Goal: Task Accomplishment & Management: Manage account settings

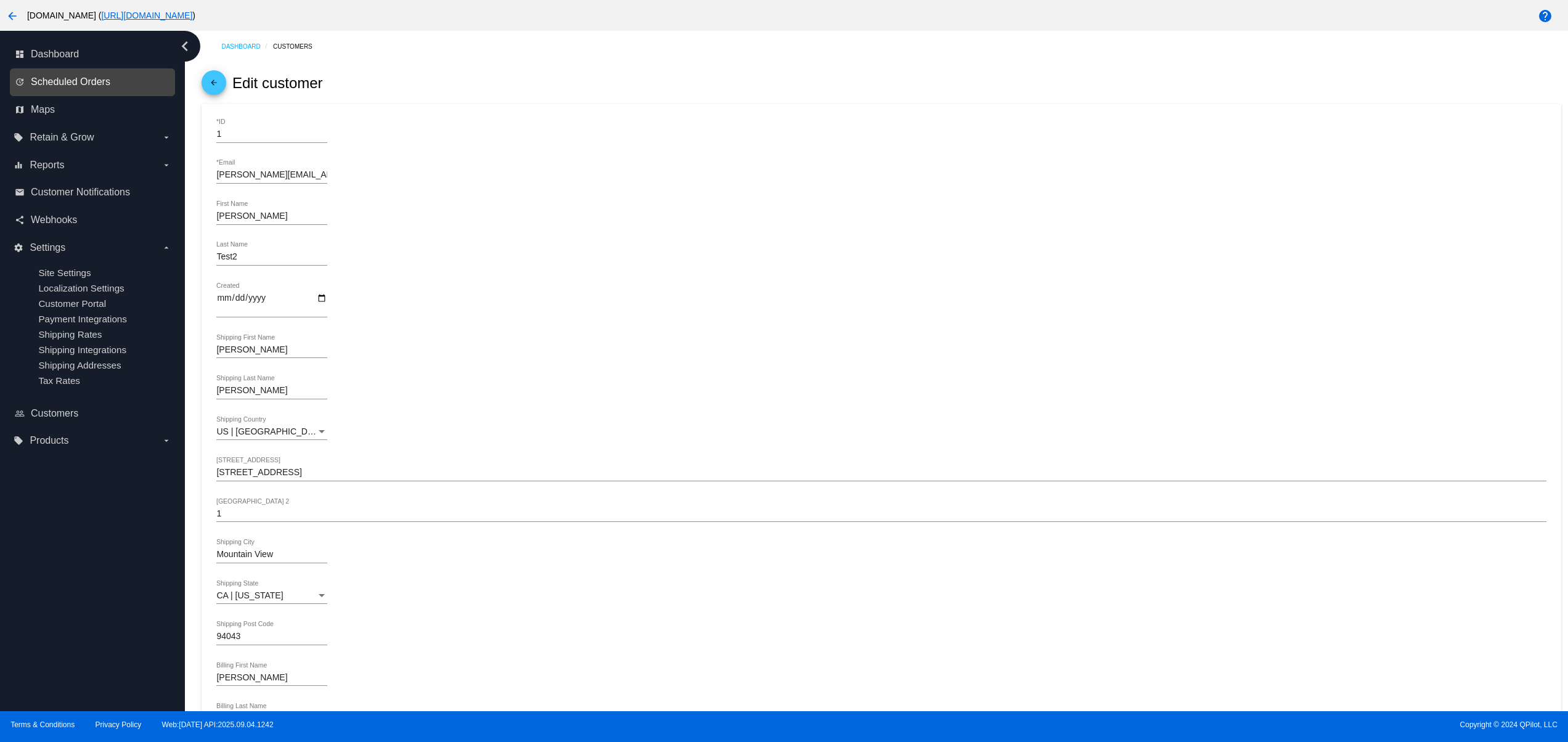
click at [87, 84] on span "Scheduled Orders" at bounding box center [70, 81] width 79 height 11
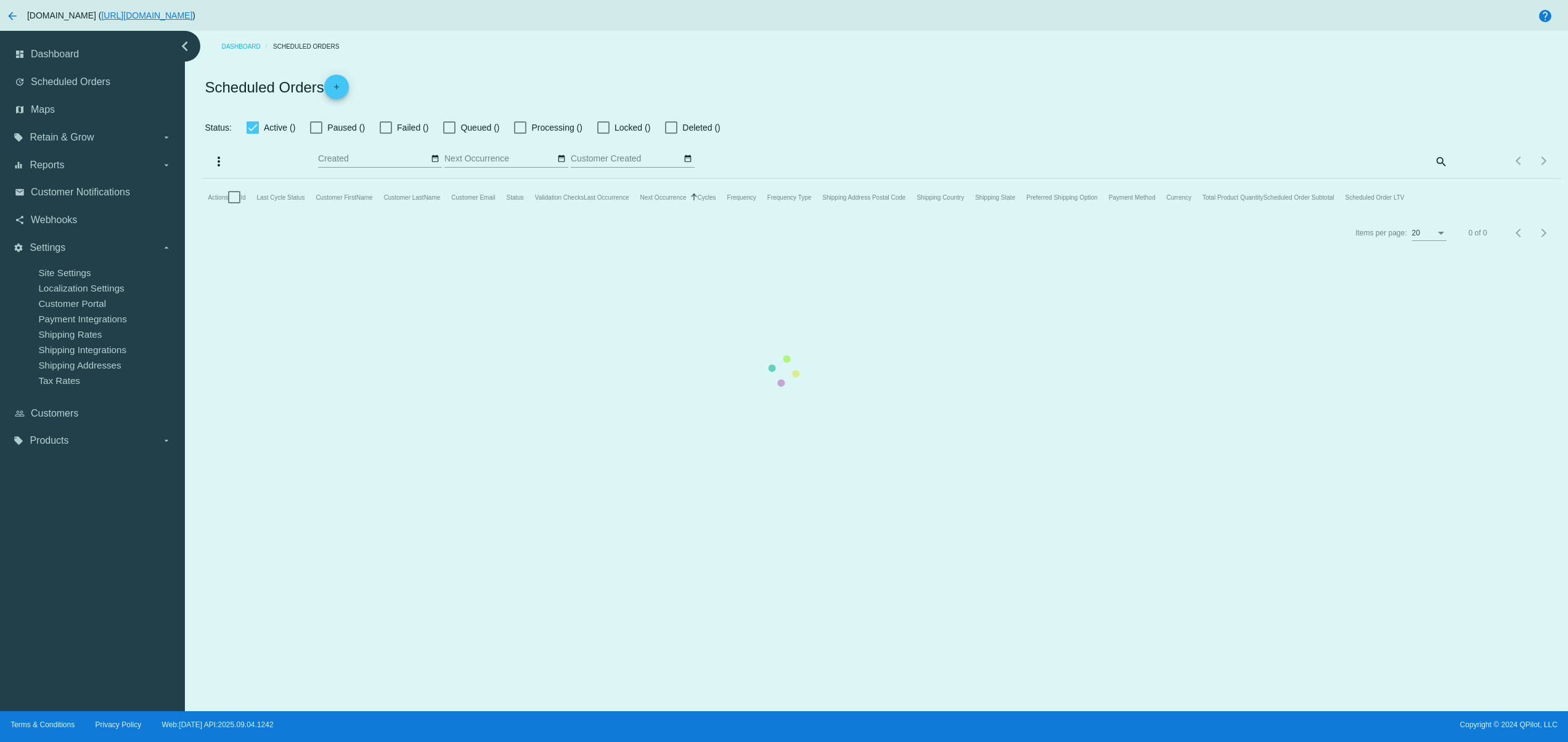
checkbox input "false"
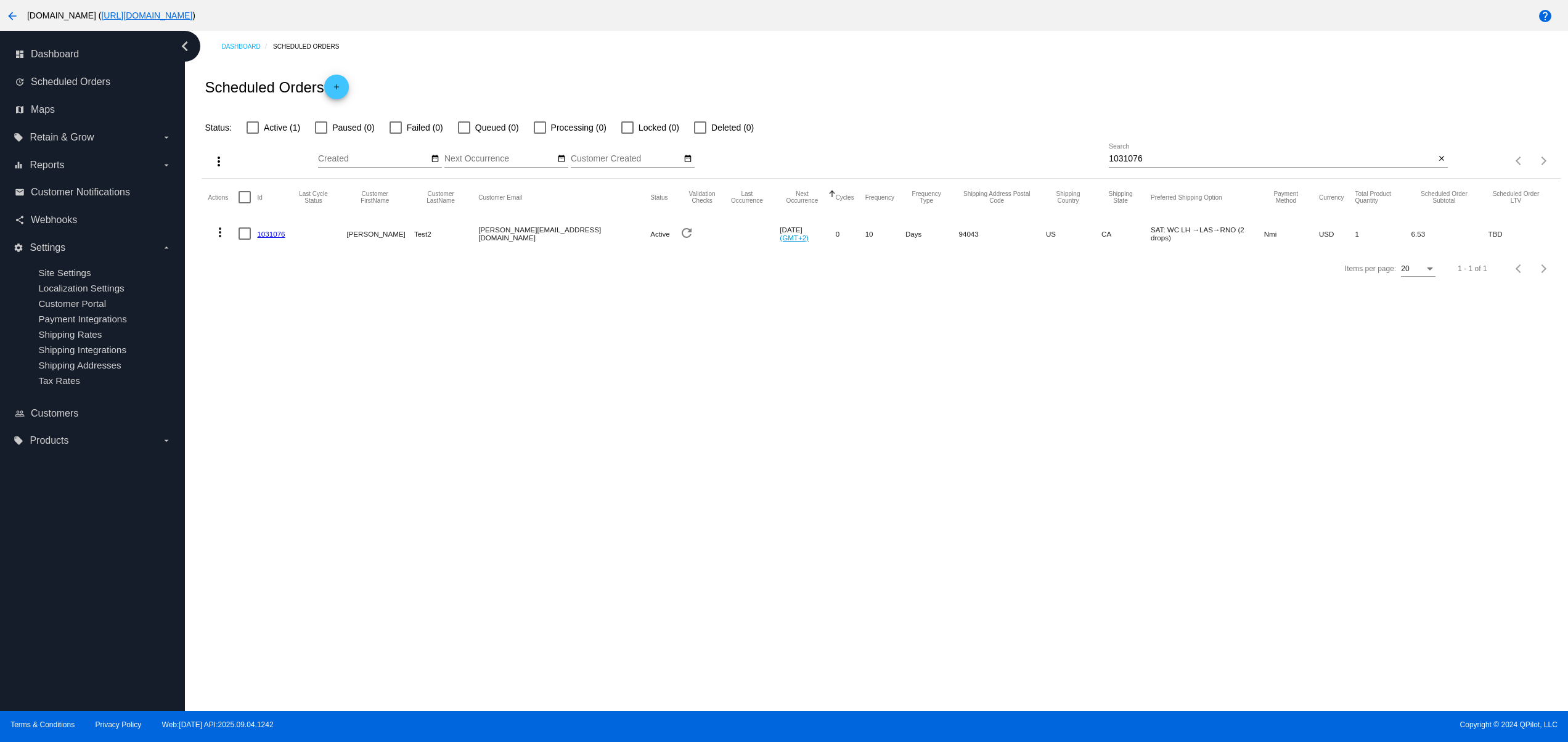
click at [1182, 151] on div "1031076 Search" at bounding box center [1272, 156] width 326 height 24
click at [1444, 156] on mat-icon "close" at bounding box center [1442, 159] width 9 height 10
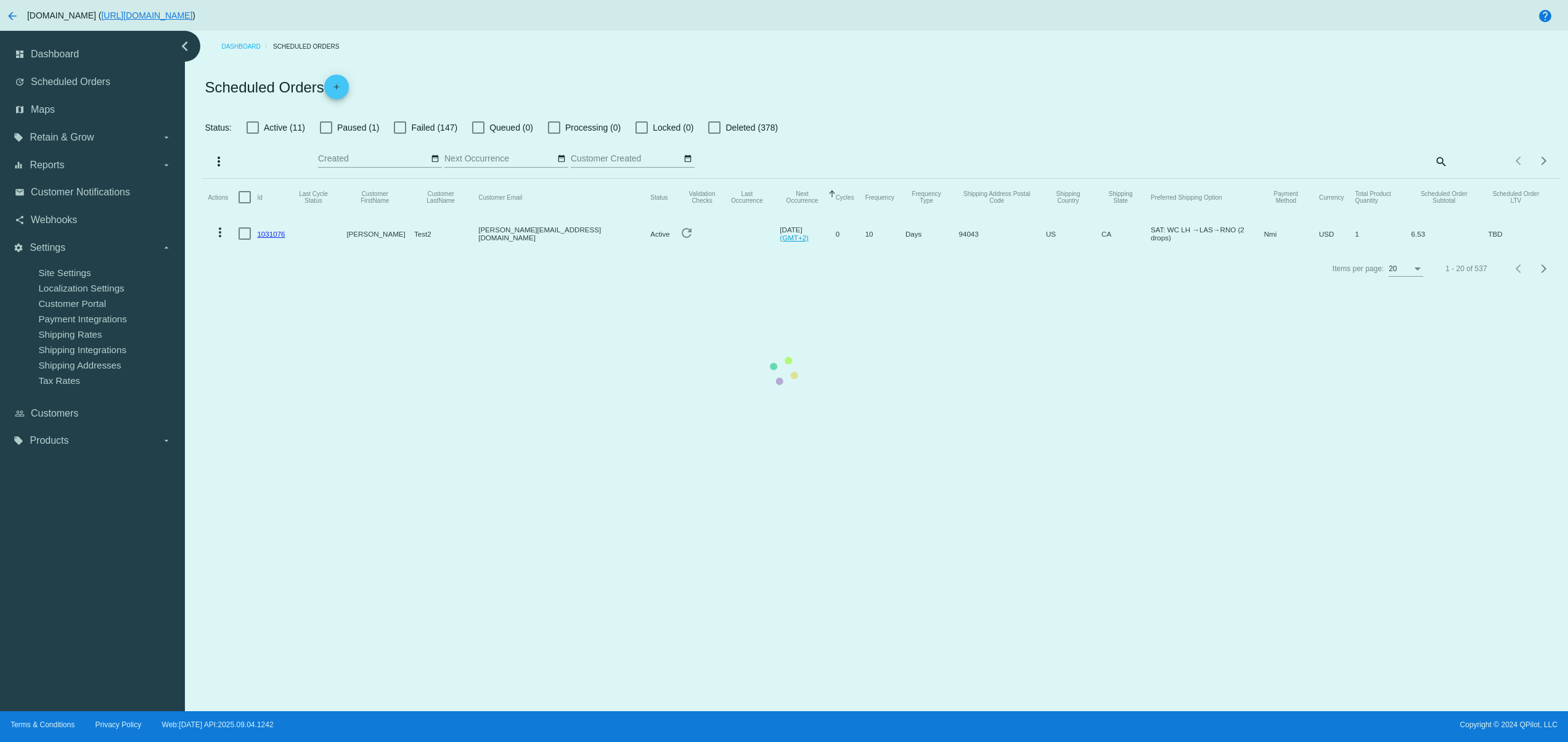
click at [1130, 251] on mat-table "Actions Id Last Cycle Status Customer FirstName Customer LastName Customer Emai…" at bounding box center [881, 215] width 1359 height 73
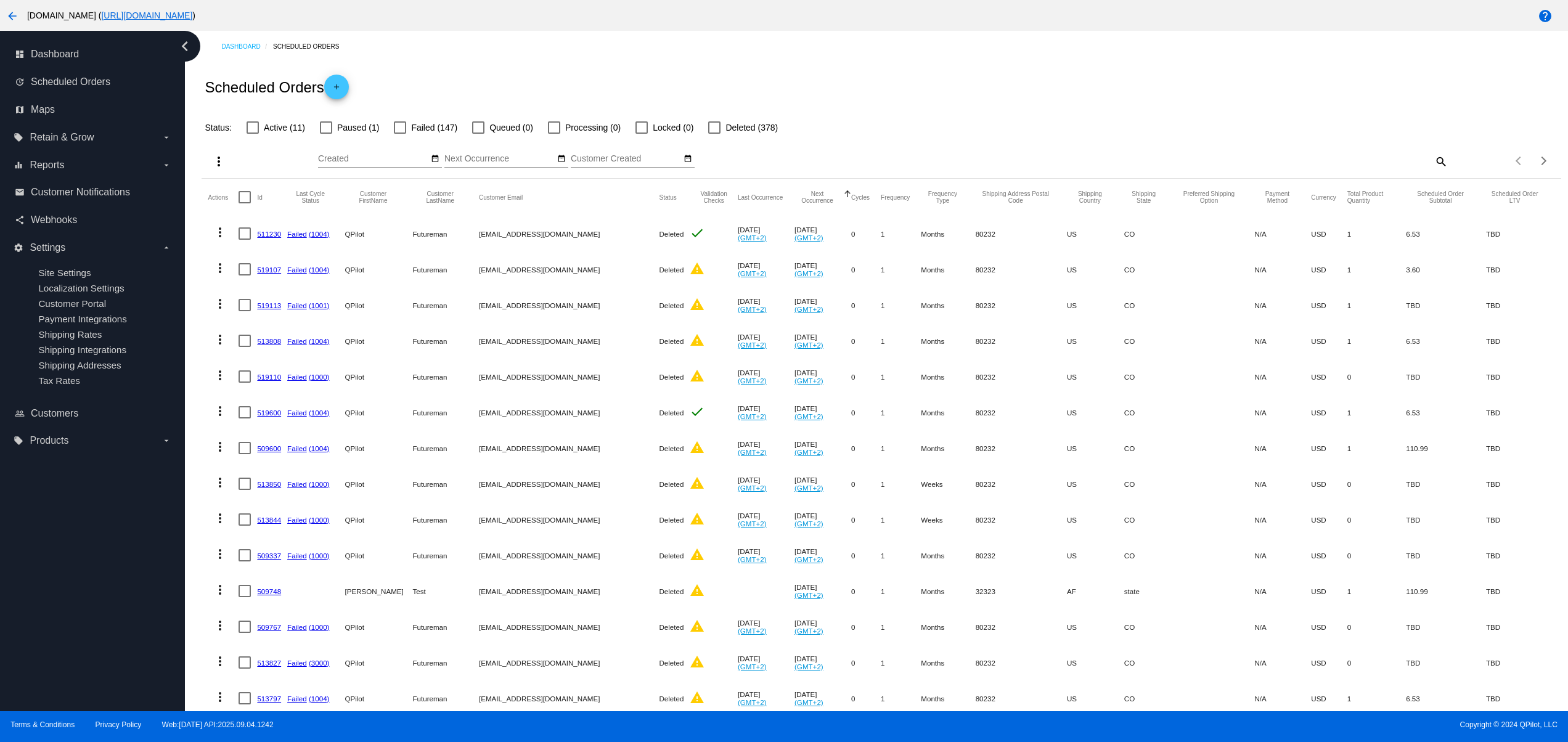
click at [1434, 161] on mat-icon "search" at bounding box center [1441, 161] width 15 height 19
click at [1290, 154] on input "Search" at bounding box center [1279, 159] width 339 height 10
paste input "1031108"
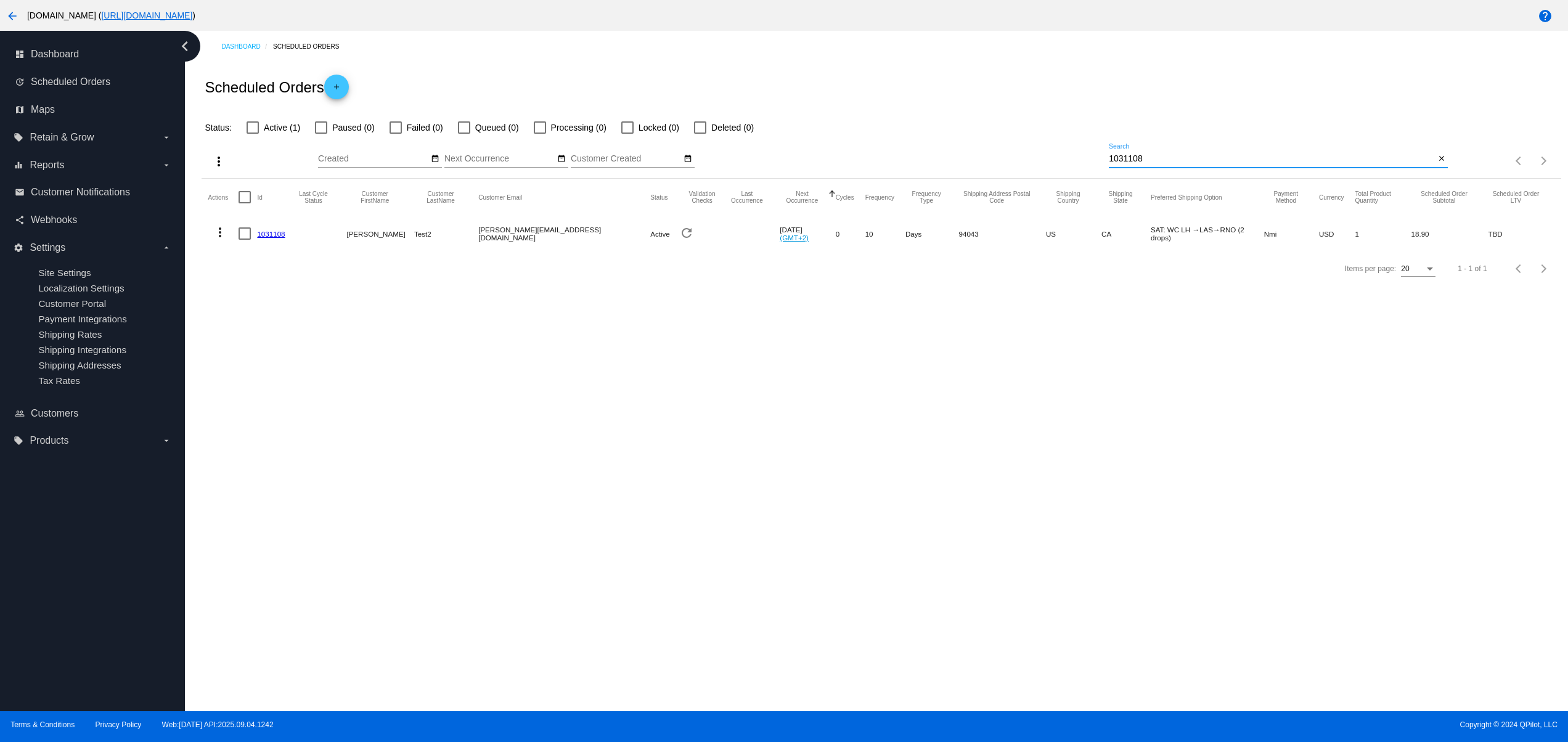
type input "1031108"
drag, startPoint x: 1058, startPoint y: 233, endPoint x: 1233, endPoint y: 232, distance: 175.0
click at [1233, 232] on mat-row "more_vert 1031108 [PERSON_NAME] Test2 [PERSON_NAME][EMAIL_ADDRESS][DOMAIN_NAME]…" at bounding box center [881, 233] width 1347 height 36
click at [1260, 371] on div "Dashboard Scheduled Orders Scheduled Orders add Status: Active (1) Paused (0) F…" at bounding box center [876, 371] width 1383 height 680
drag, startPoint x: 1078, startPoint y: 228, endPoint x: 1263, endPoint y: 222, distance: 185.1
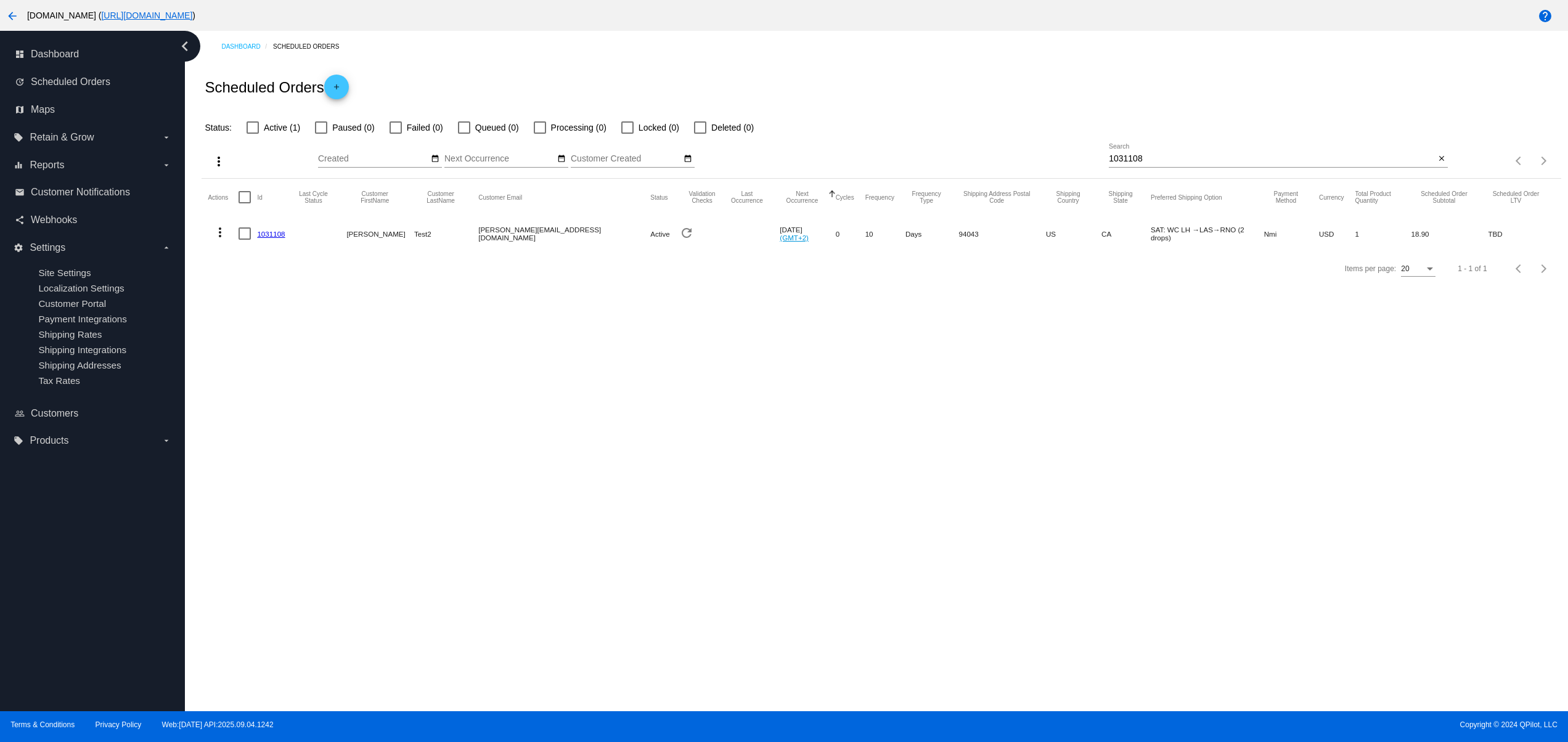
click at [1263, 222] on mat-row "more_vert 1031108 [PERSON_NAME] Test2 [PERSON_NAME][EMAIL_ADDRESS][DOMAIN_NAME]…" at bounding box center [881, 233] width 1347 height 36
click at [1179, 488] on div "Dashboard Scheduled Orders Scheduled Orders add Status: Active (1) Paused (0) F…" at bounding box center [876, 371] width 1383 height 680
drag, startPoint x: 1078, startPoint y: 237, endPoint x: 1203, endPoint y: 221, distance: 126.0
click at [1203, 221] on mat-row "more_vert 1031108 [PERSON_NAME] Test2 [PERSON_NAME][EMAIL_ADDRESS][DOMAIN_NAME]…" at bounding box center [881, 233] width 1347 height 36
click at [1207, 390] on div "Dashboard Scheduled Orders Scheduled Orders add Status: Active (1) Paused (0) F…" at bounding box center [876, 371] width 1383 height 680
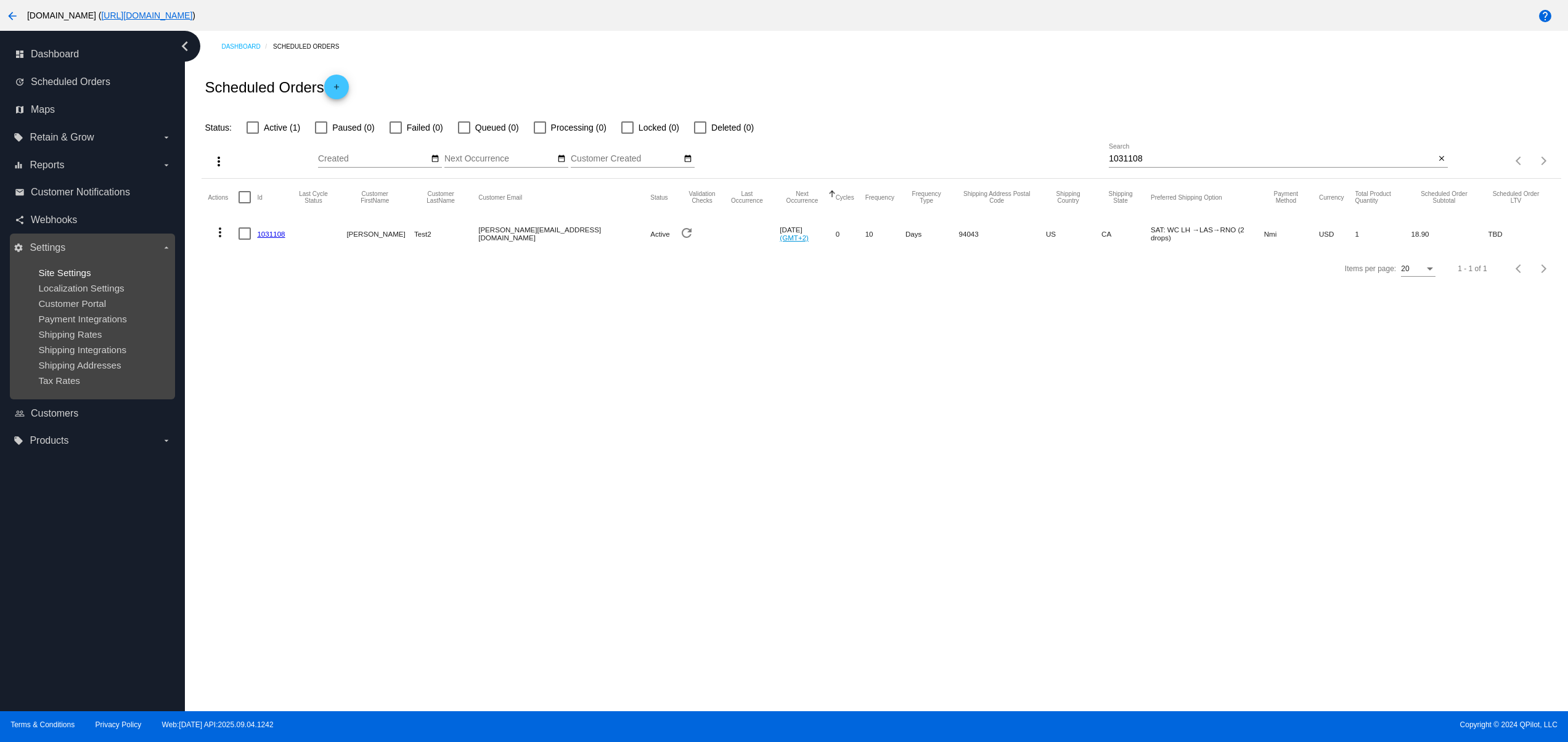
click at [75, 273] on span "Site Settings" at bounding box center [65, 273] width 52 height 10
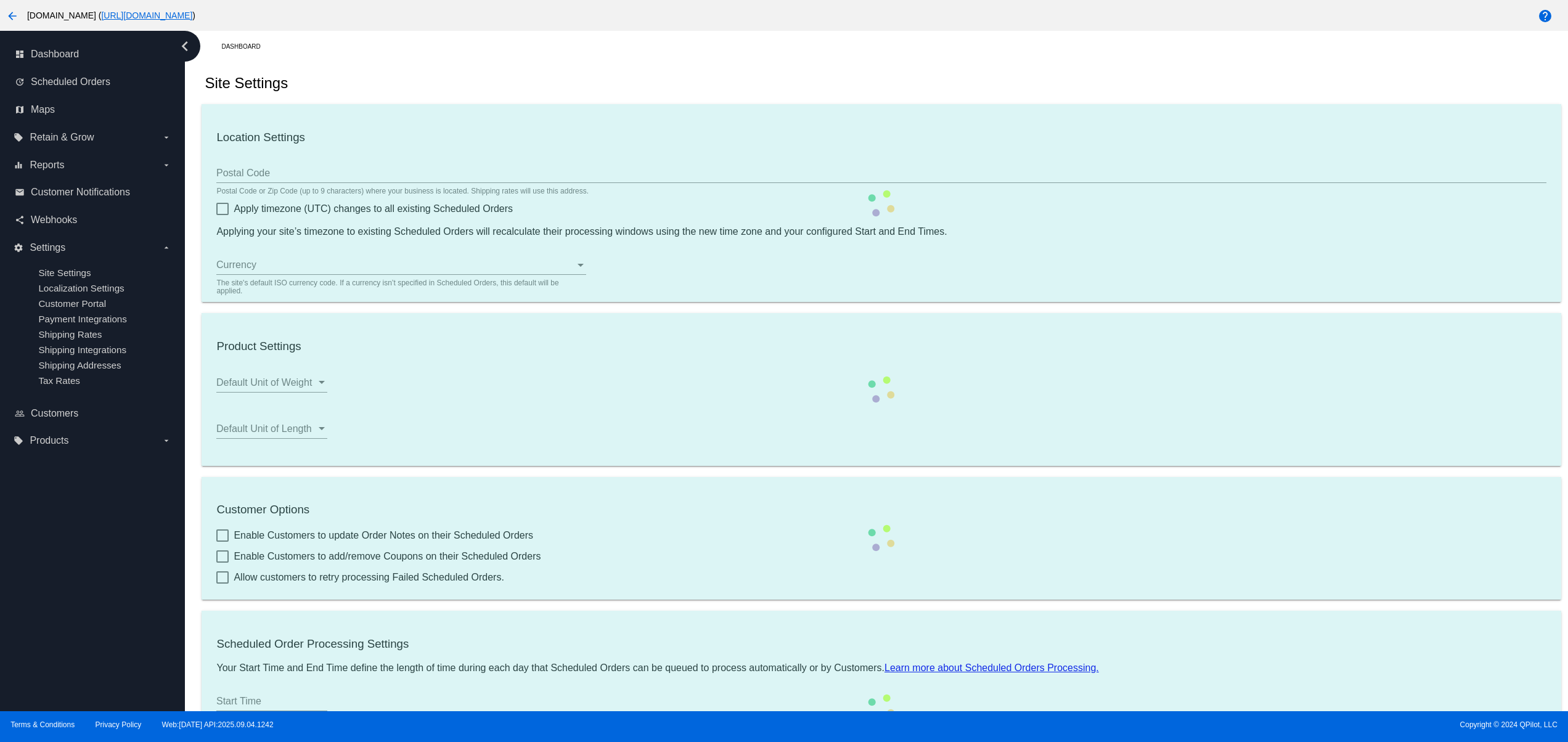
type input "80033"
checkbox input "true"
type input "13:00"
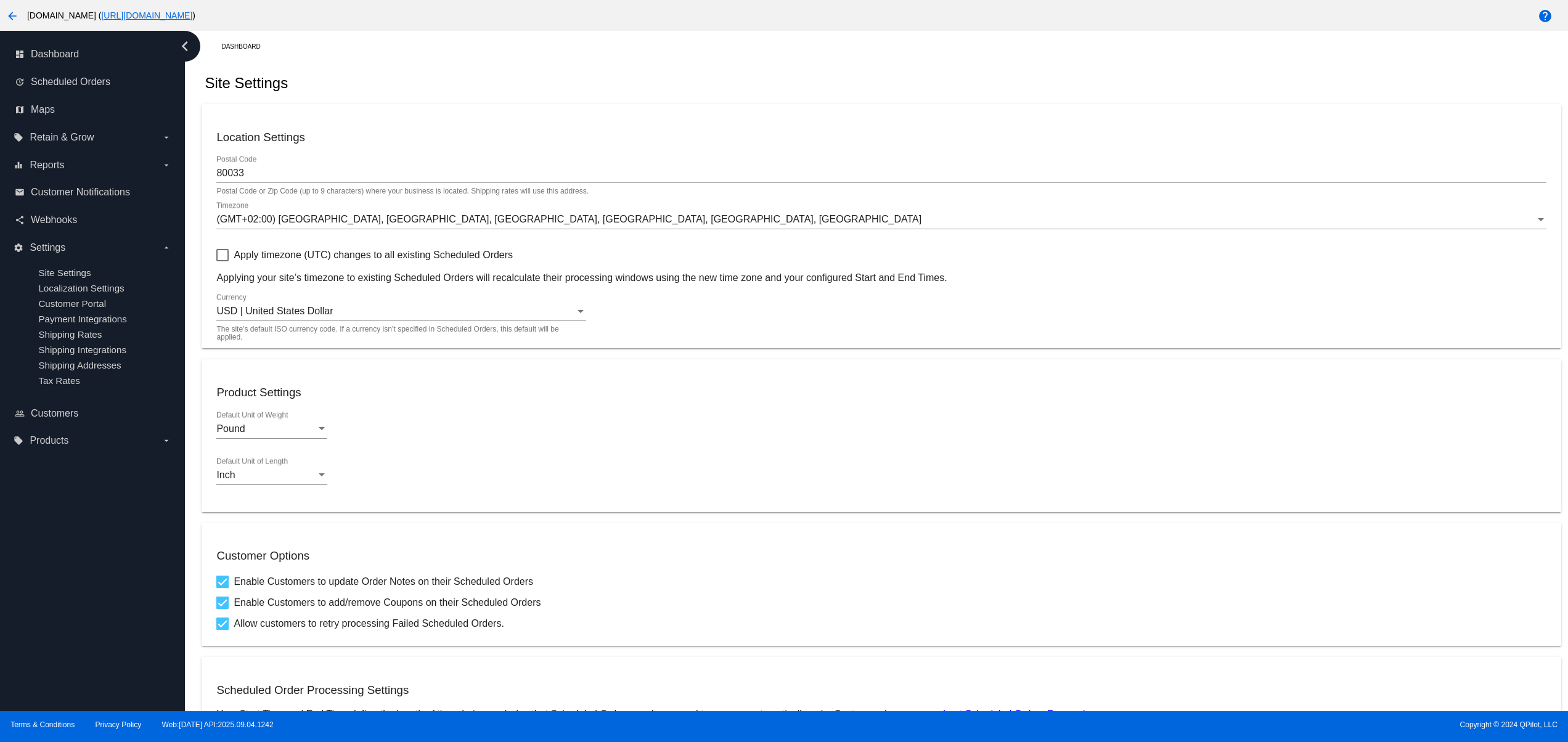
checkbox input "true"
click at [117, 75] on link "update Scheduled Orders" at bounding box center [92, 81] width 156 height 20
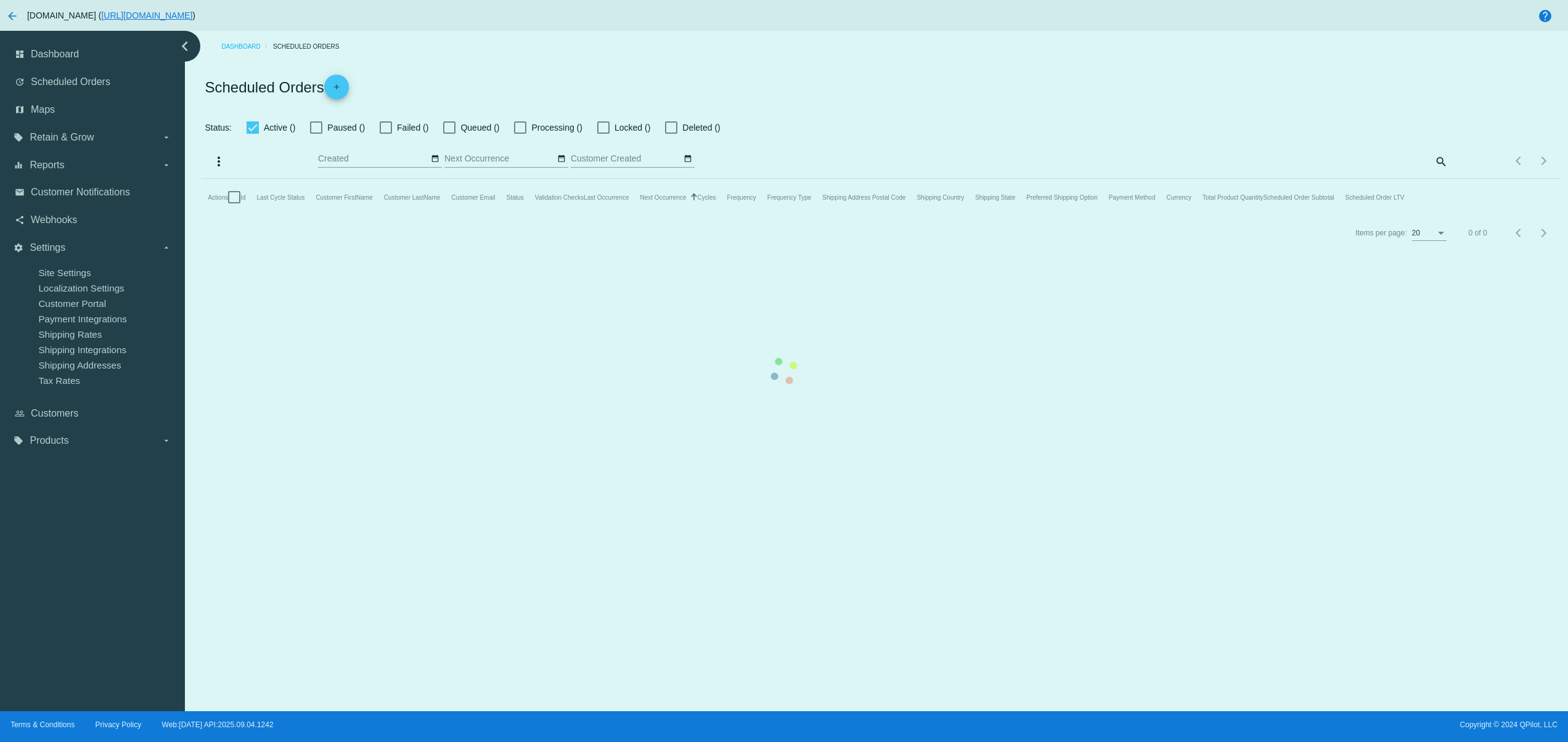
checkbox input "false"
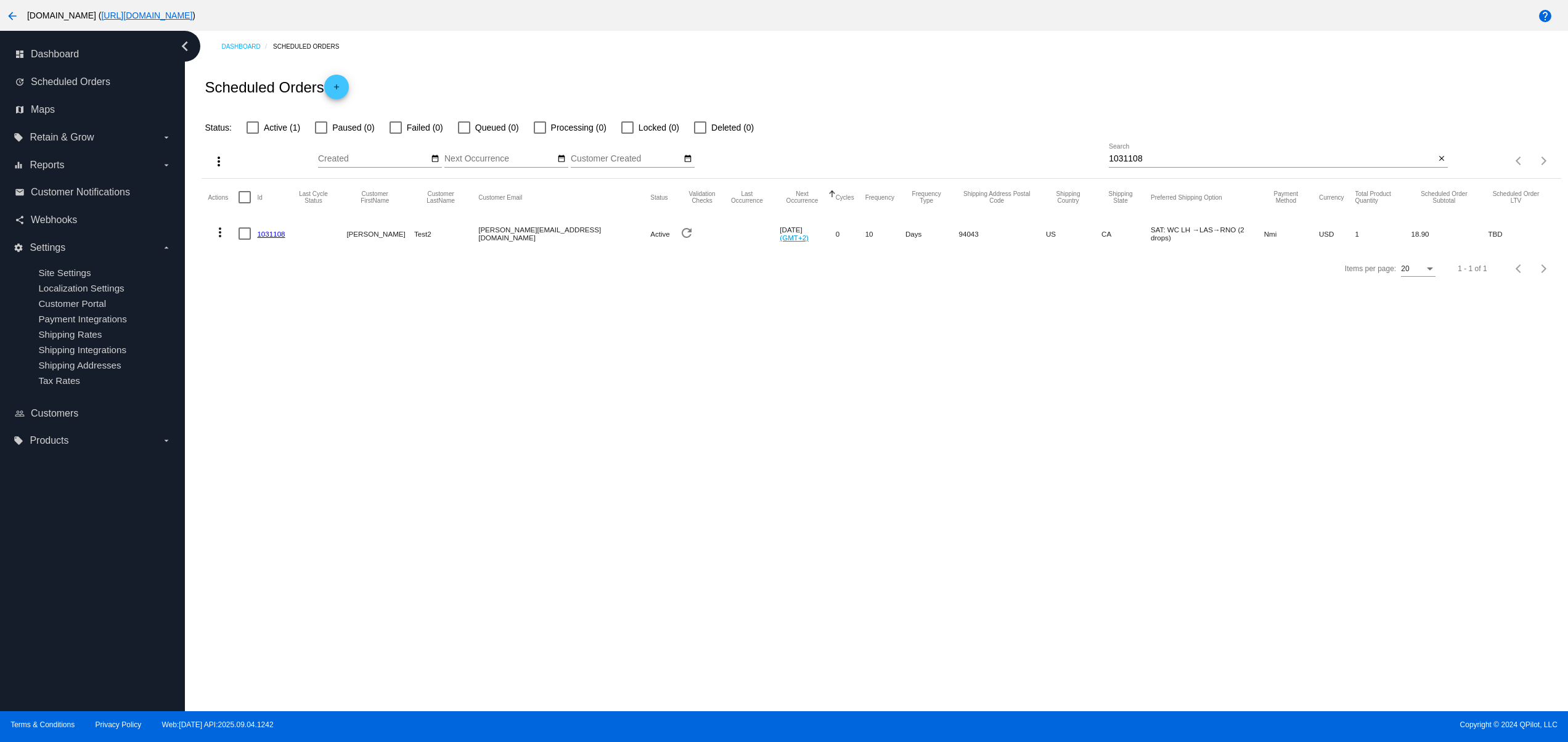
click at [273, 233] on link "1031108" at bounding box center [271, 233] width 28 height 8
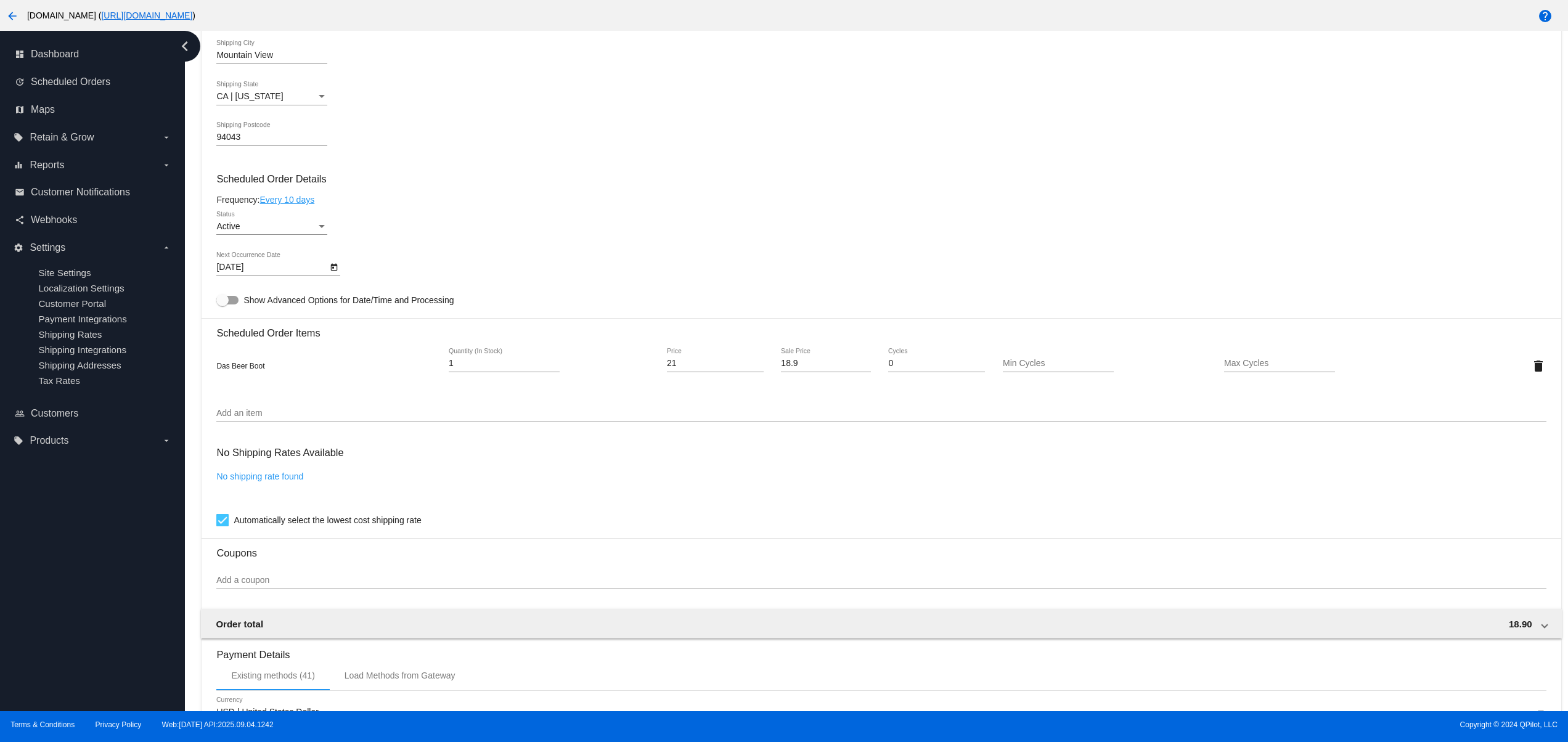
scroll to position [468, 0]
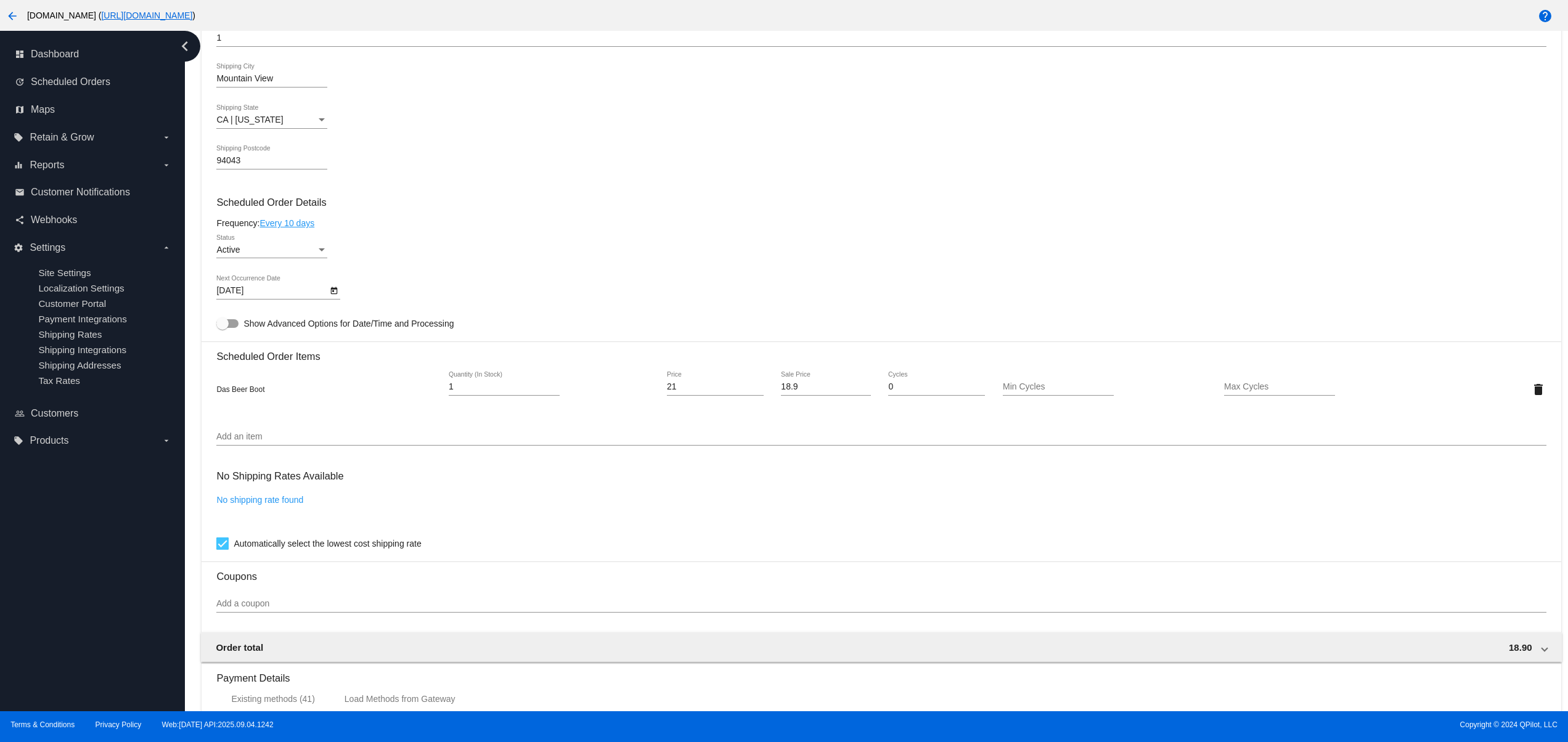
click at [262, 501] on div "No Shipping Rates Available No shipping rate found Automatically select the low…" at bounding box center [881, 507] width 1330 height 89
click at [260, 504] on link "No shipping rate found" at bounding box center [260, 500] width 87 height 10
checkbox input "false"
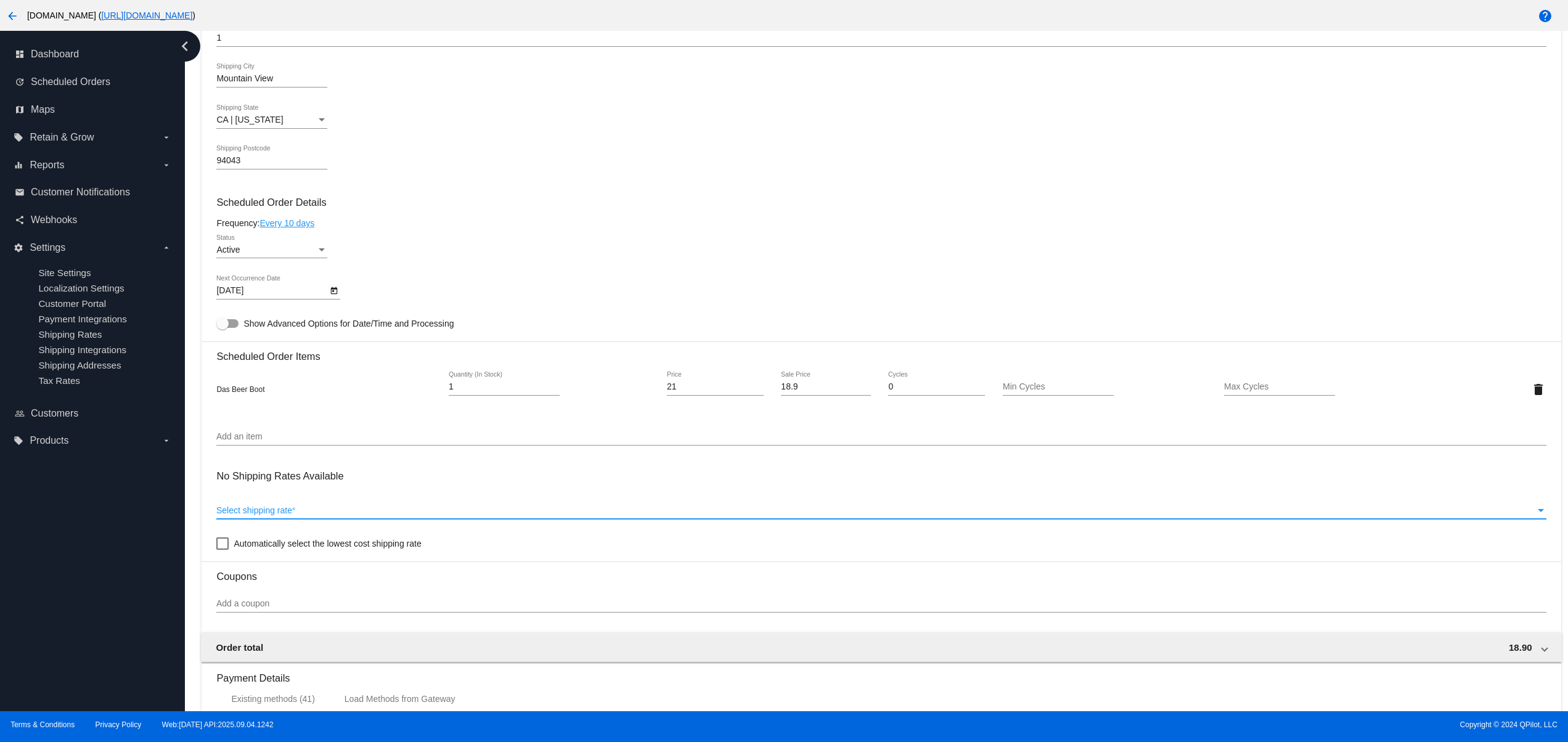
click at [393, 516] on div "Select shipping rate" at bounding box center [876, 511] width 1319 height 10
click at [270, 507] on div "Select shipping rate Select shipping rate *" at bounding box center [881, 507] width 1330 height 24
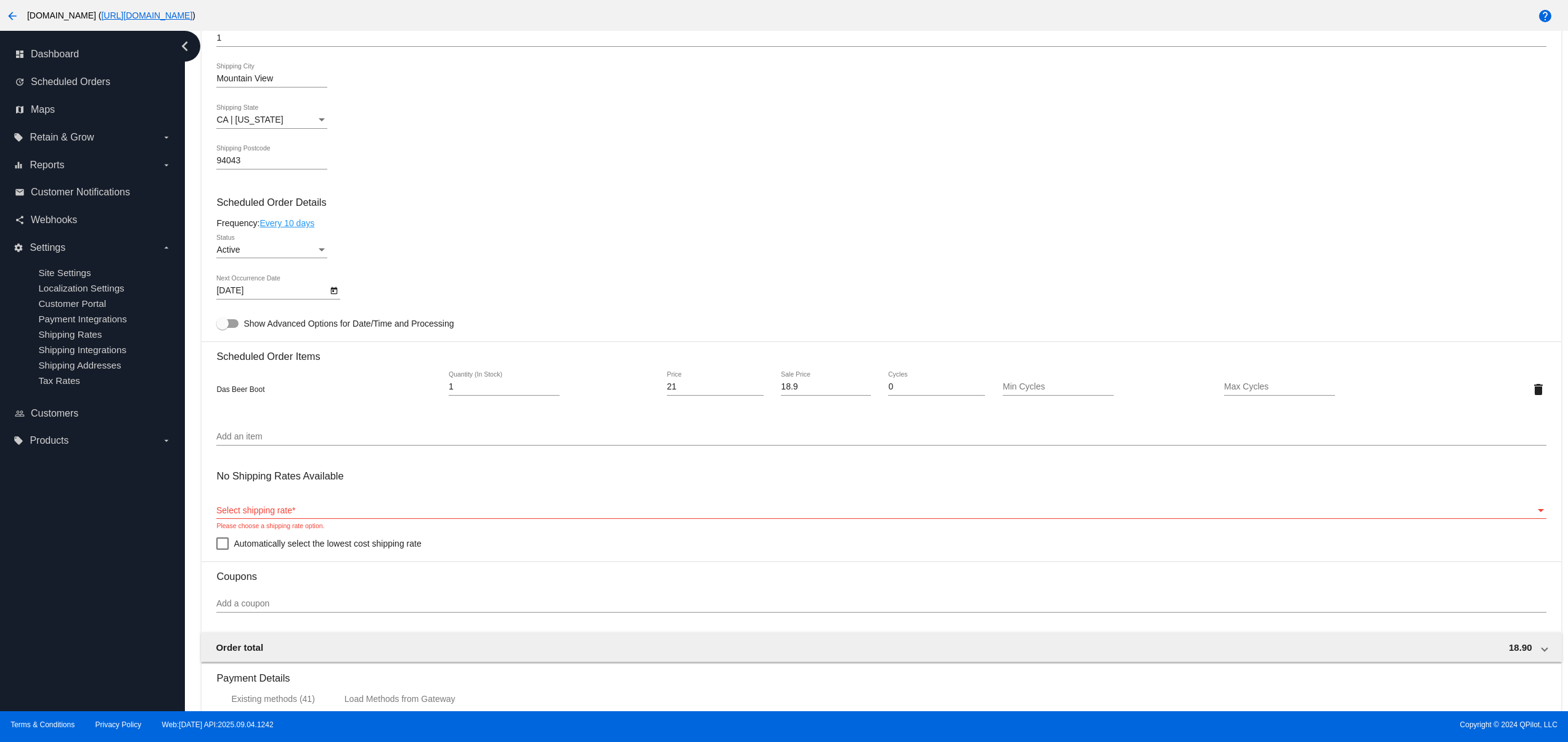
click at [265, 509] on div "Select shipping rate Select shipping rate *" at bounding box center [881, 507] width 1330 height 24
click at [147, 573] on div "dashboard Dashboard update Scheduled Orders map Maps local_offer Retain & Grow …" at bounding box center [92, 371] width 185 height 680
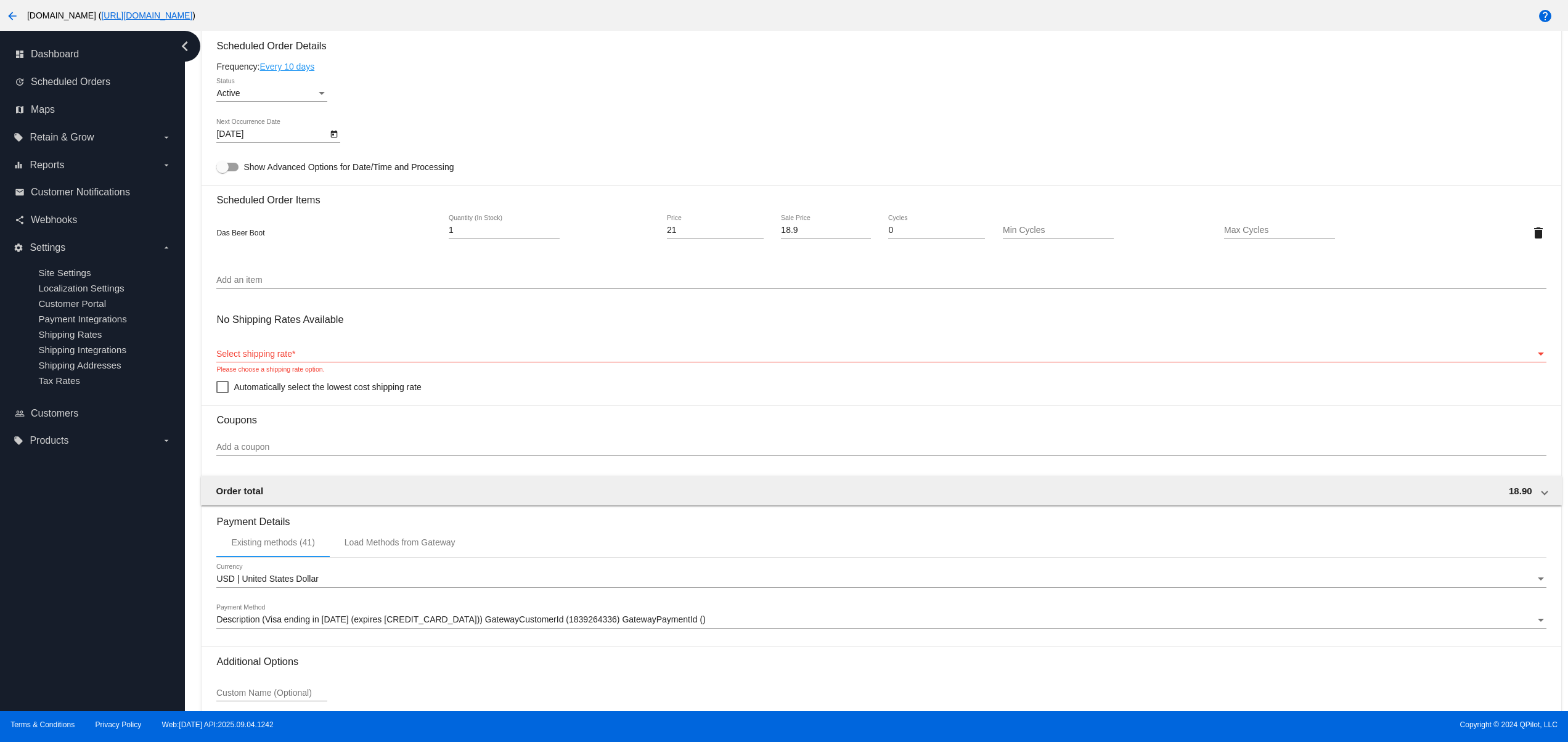
scroll to position [715, 0]
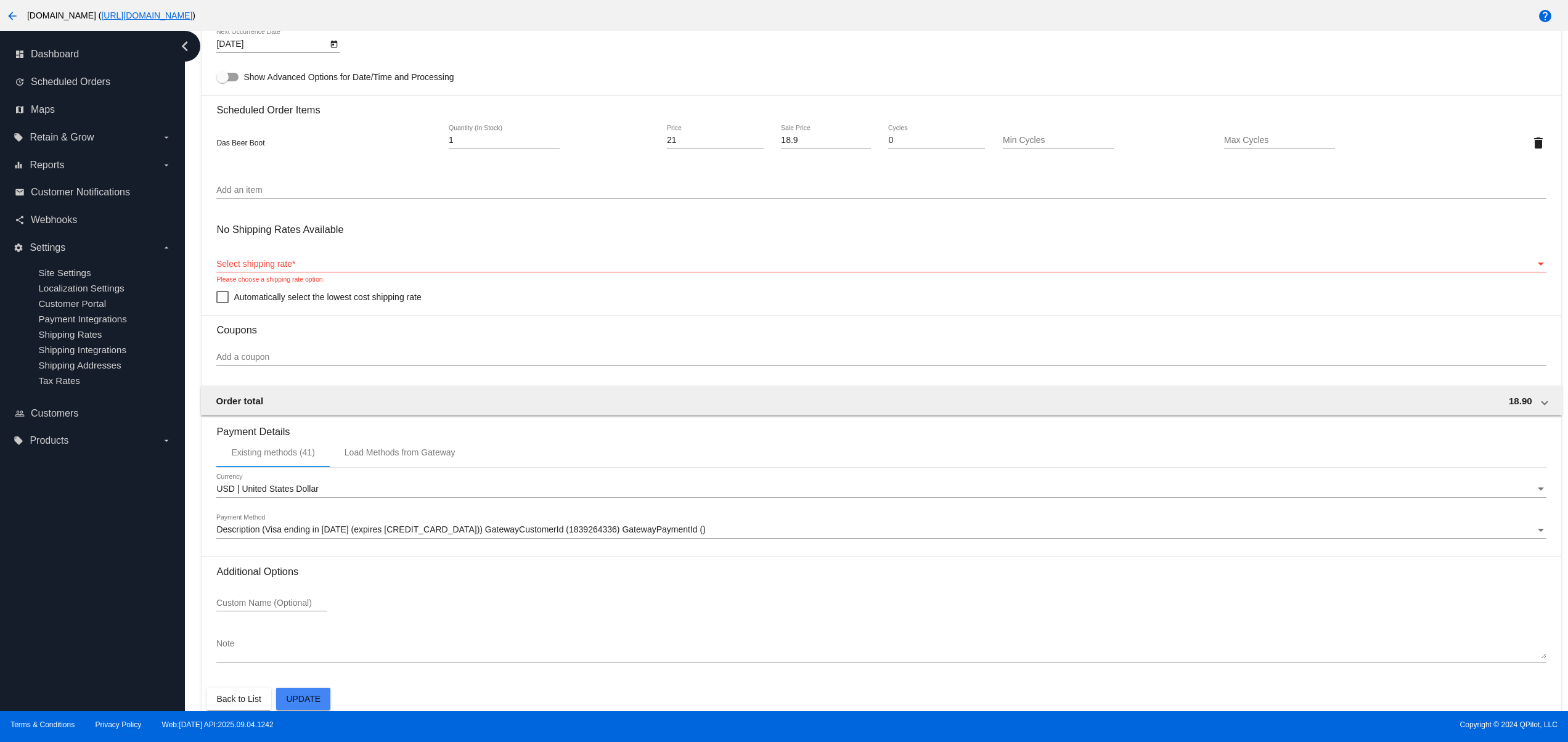
click at [489, 534] on span "Description (Visa ending in [DATE] (expires [CREDIT_CARD_DATA])) GatewayCustome…" at bounding box center [461, 530] width 489 height 10
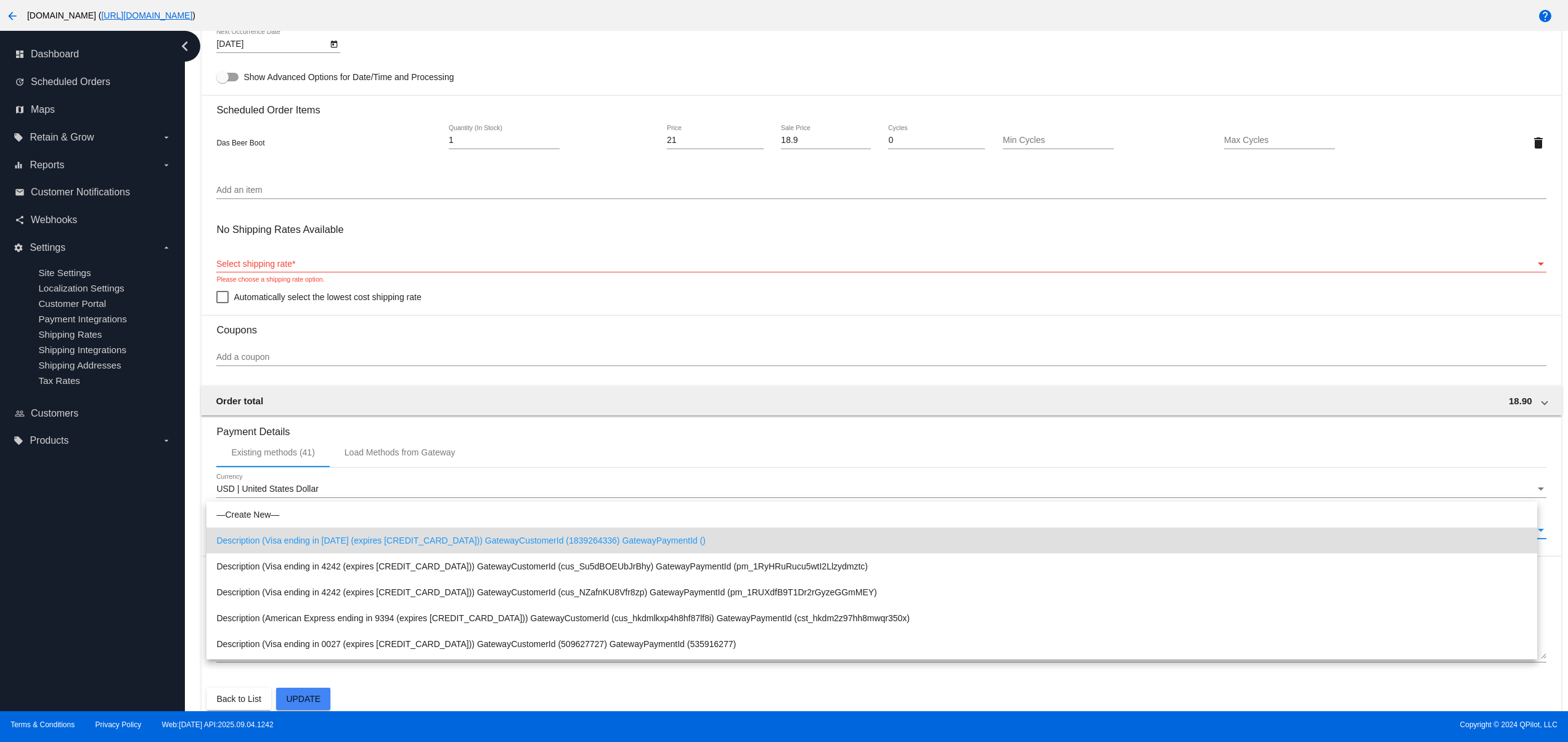
click at [390, 20] on div at bounding box center [784, 371] width 1568 height 742
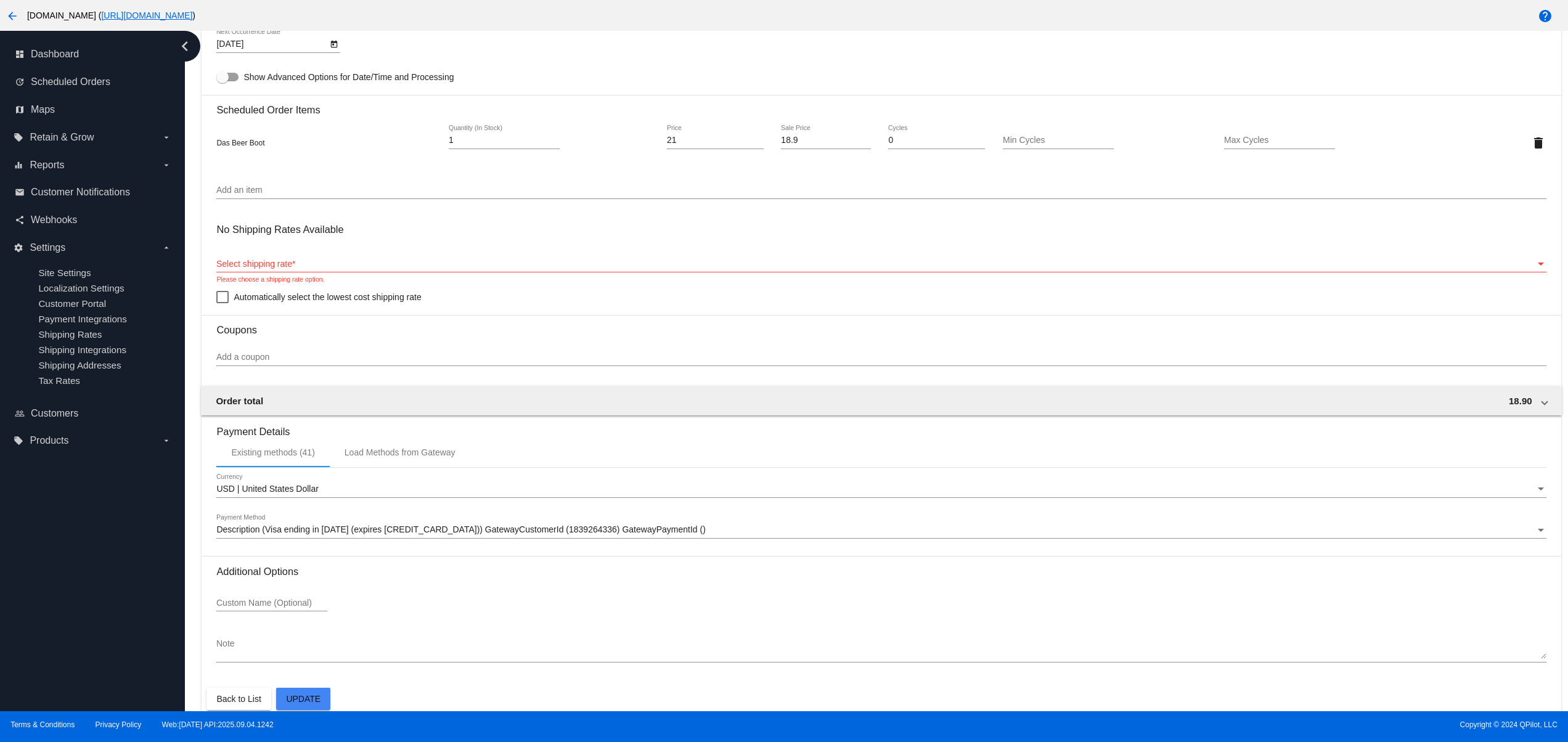
click at [193, 10] on link "[URL][DOMAIN_NAME]" at bounding box center [147, 15] width 92 height 10
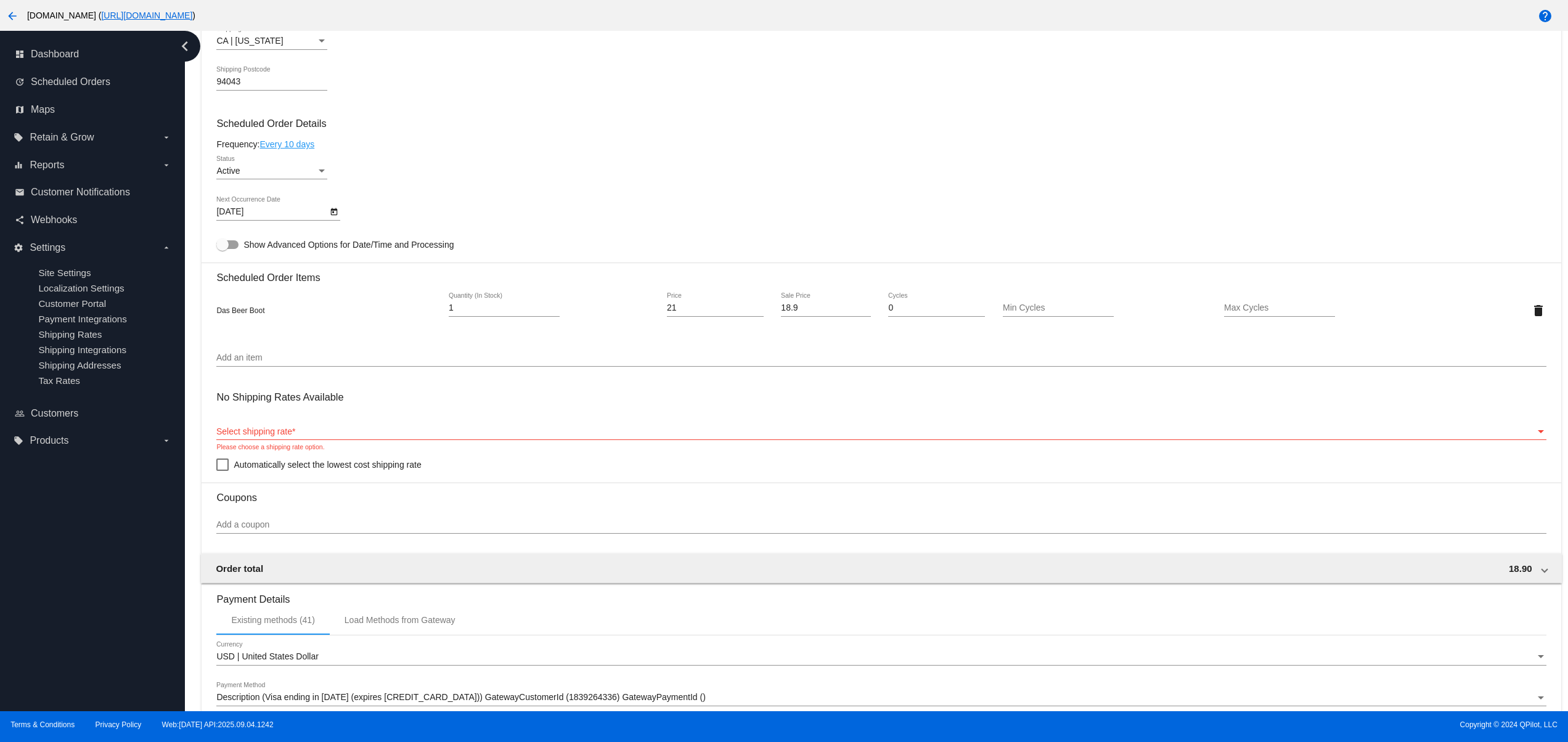
scroll to position [496, 0]
